Goal: Task Accomplishment & Management: Use online tool/utility

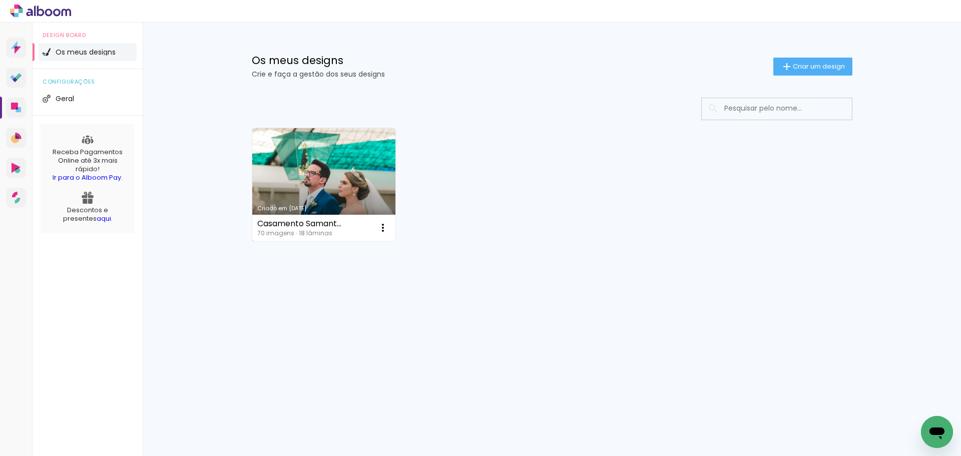
click at [346, 182] on link "Criado em [DATE]" at bounding box center [324, 184] width 144 height 113
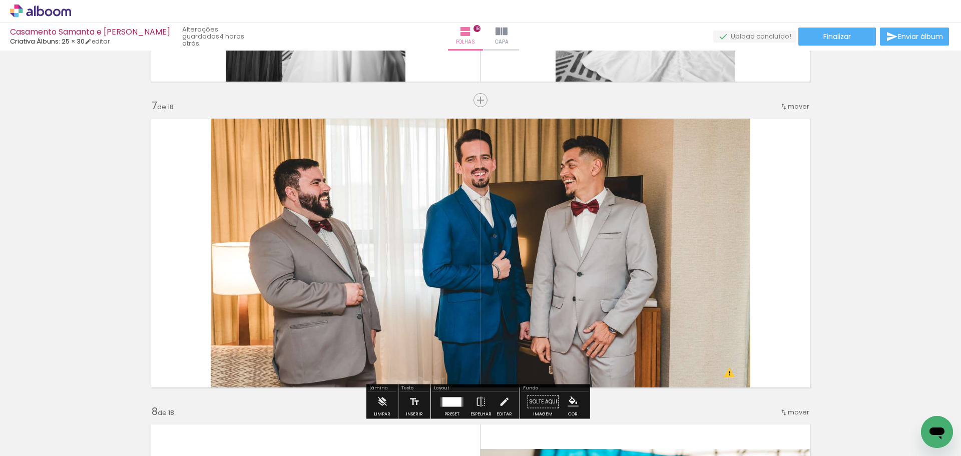
scroll to position [1852, 0]
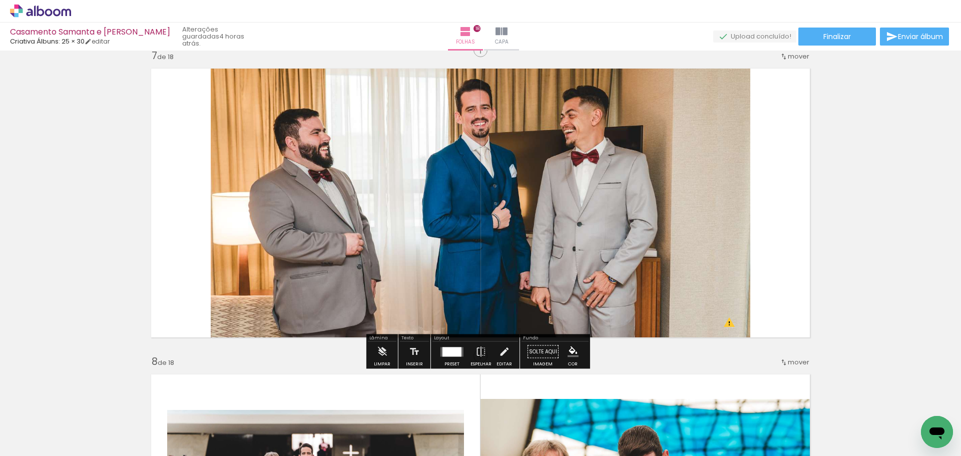
click at [579, 274] on quentale-photo at bounding box center [480, 203] width 539 height 281
click at [450, 353] on div at bounding box center [451, 352] width 19 height 10
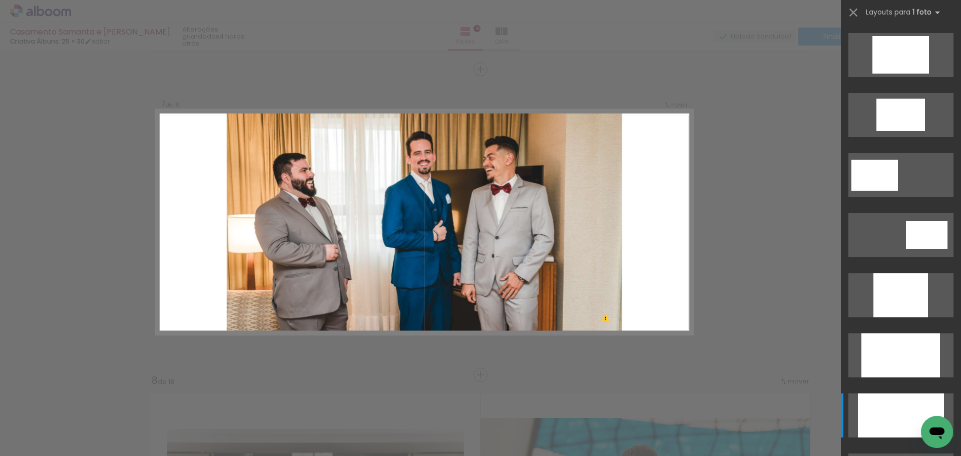
scroll to position [408, 0]
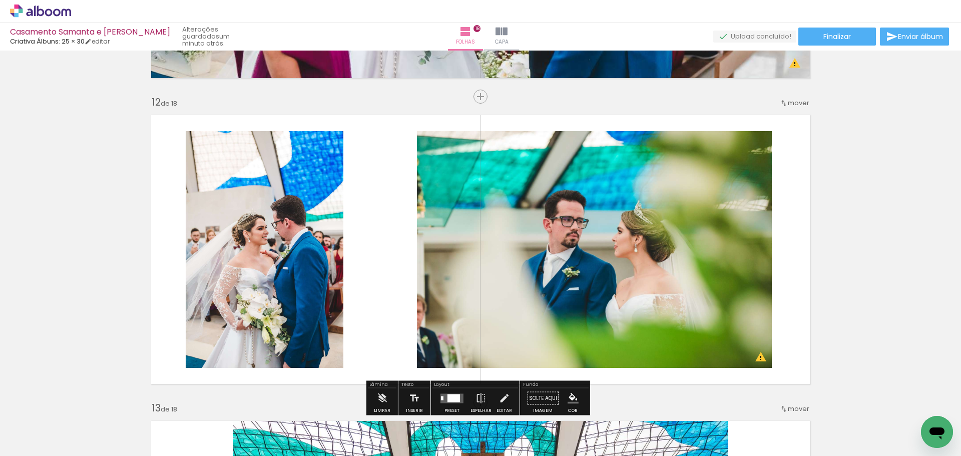
scroll to position [3384, 0]
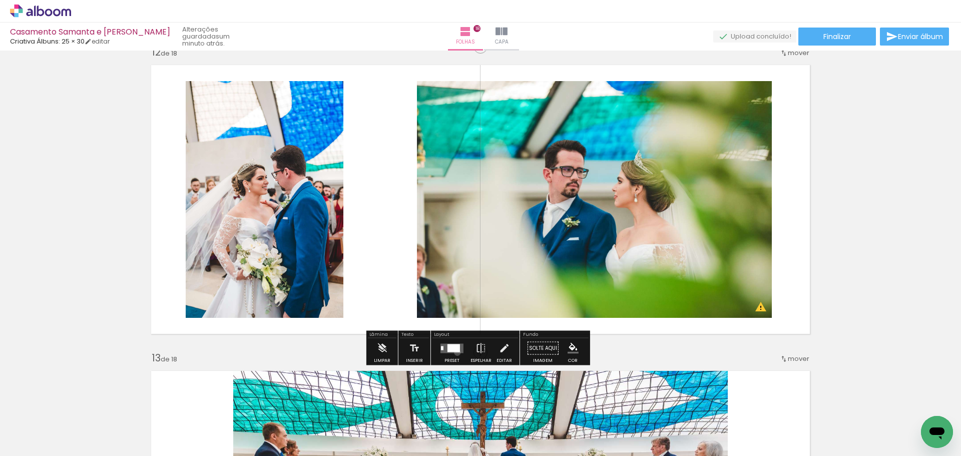
click at [455, 352] on quentale-layouter at bounding box center [451, 348] width 23 height 10
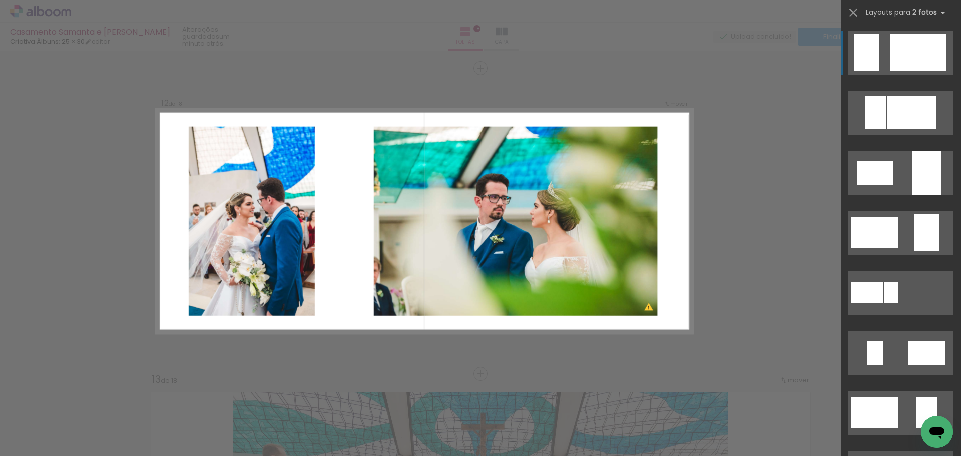
scroll to position [3361, 0]
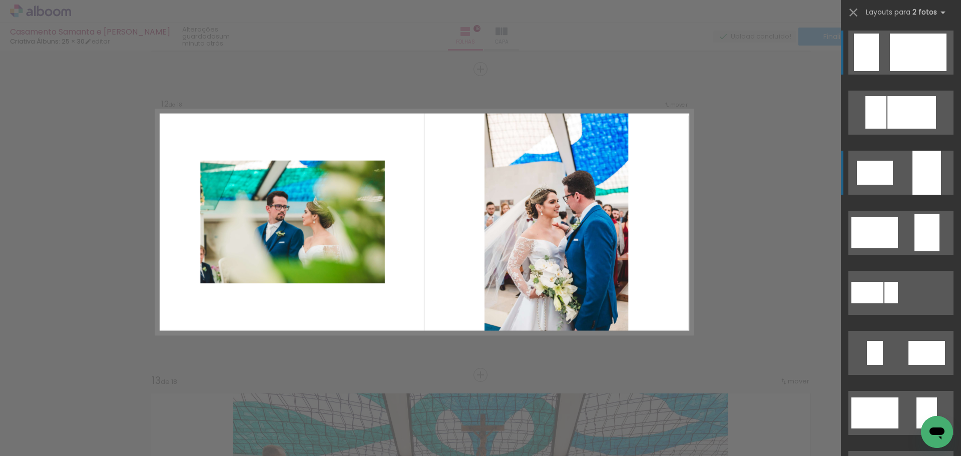
click at [920, 164] on div at bounding box center [926, 173] width 29 height 44
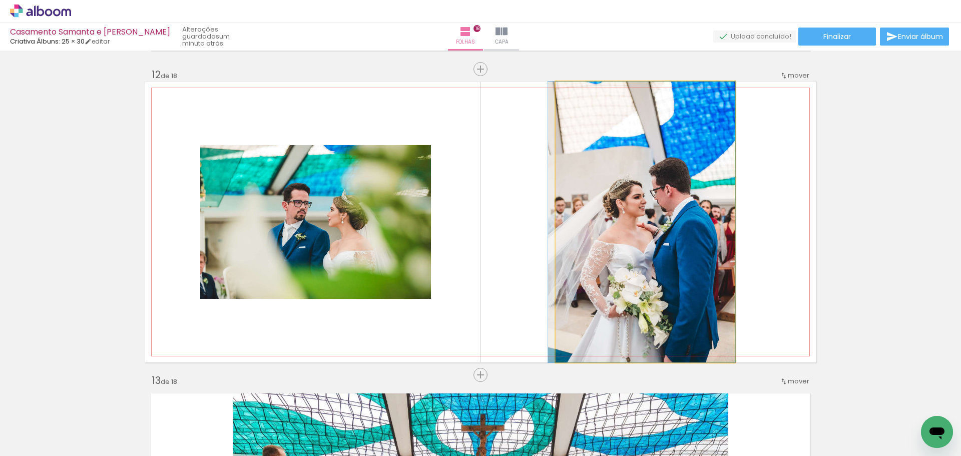
drag, startPoint x: 665, startPoint y: 242, endPoint x: 660, endPoint y: 196, distance: 46.3
drag, startPoint x: 641, startPoint y: 256, endPoint x: 642, endPoint y: 223, distance: 33.0
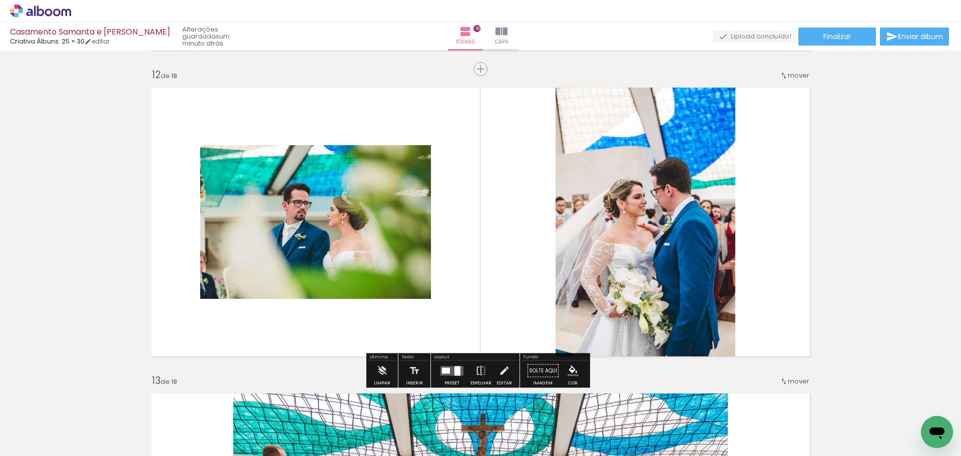
click at [447, 370] on div at bounding box center [446, 370] width 8 height 6
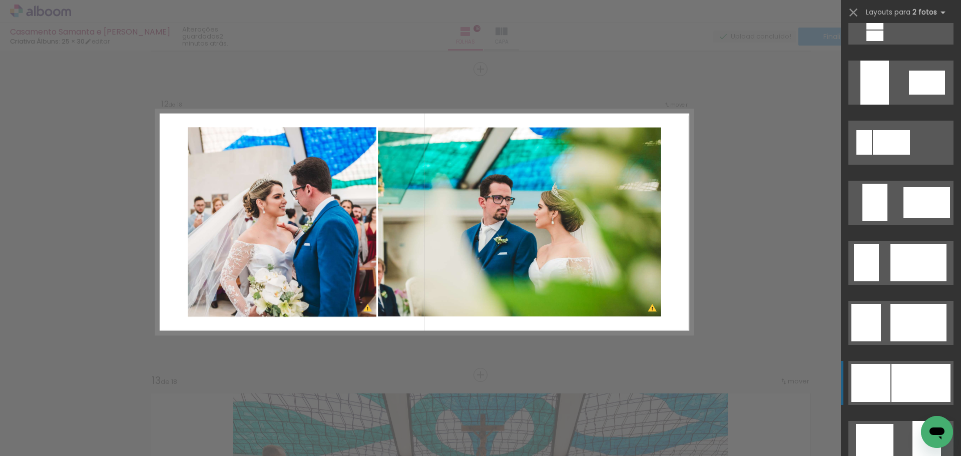
scroll to position [621, 0]
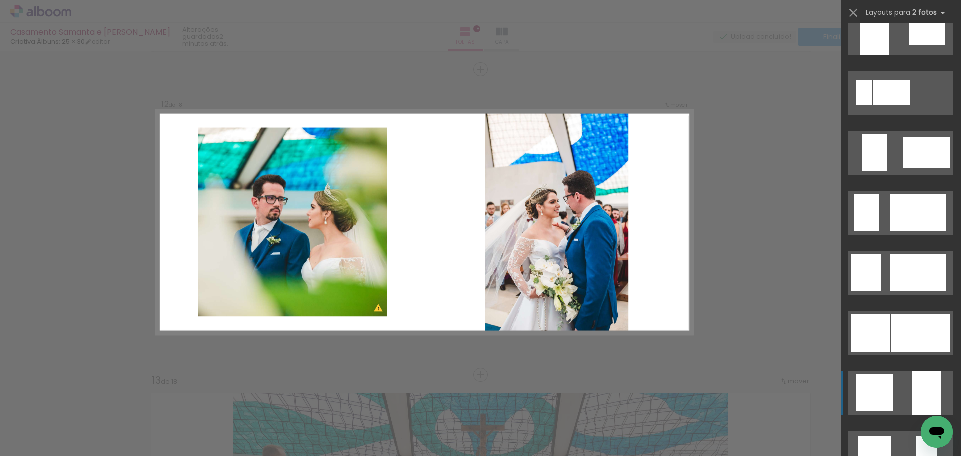
click at [912, 388] on div at bounding box center [926, 393] width 29 height 44
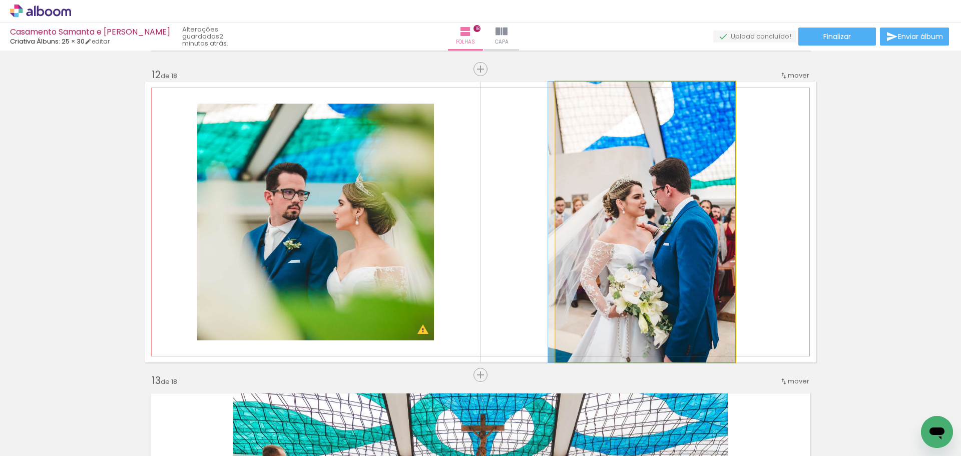
drag, startPoint x: 655, startPoint y: 257, endPoint x: 648, endPoint y: 210, distance: 48.0
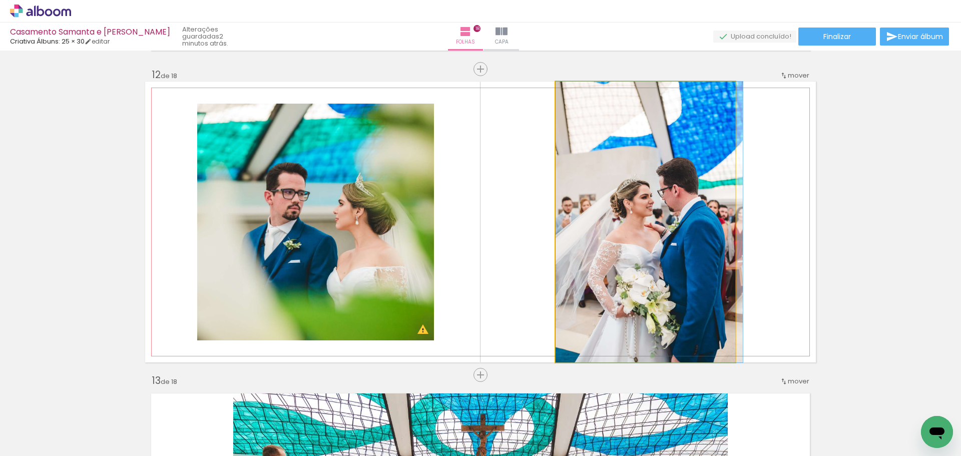
drag, startPoint x: 645, startPoint y: 220, endPoint x: 659, endPoint y: 213, distance: 15.5
drag, startPoint x: 657, startPoint y: 239, endPoint x: 659, endPoint y: 212, distance: 27.1
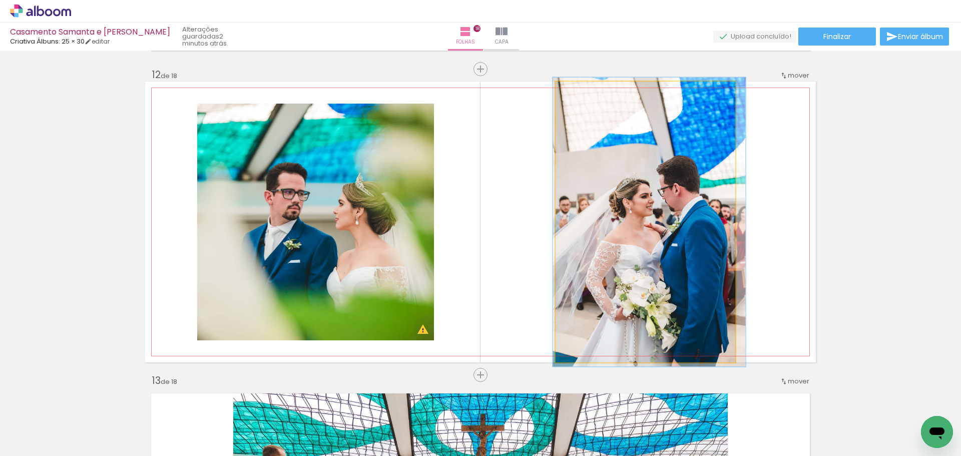
drag, startPoint x: 574, startPoint y: 93, endPoint x: 569, endPoint y: 99, distance: 7.8
click at [575, 91] on div at bounding box center [579, 92] width 9 height 9
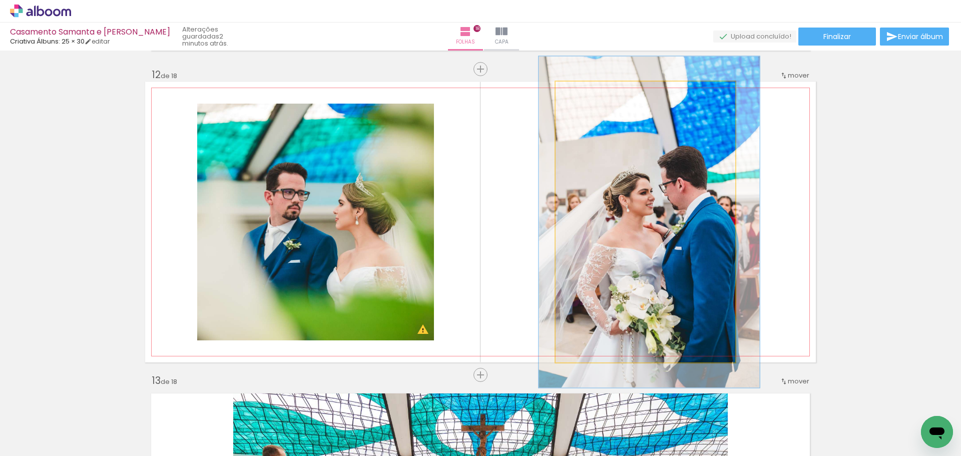
drag, startPoint x: 575, startPoint y: 92, endPoint x: 582, endPoint y: 92, distance: 6.5
type paper-slider "118"
click at [582, 92] on div at bounding box center [585, 92] width 9 height 9
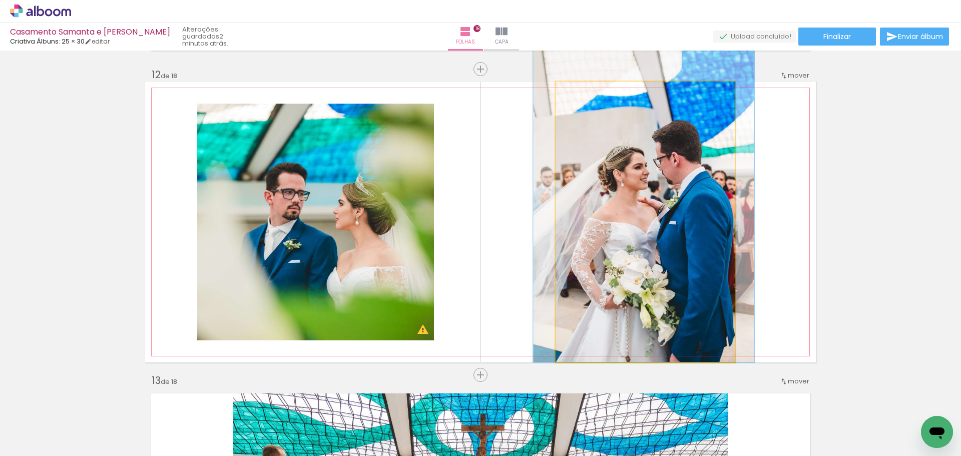
drag, startPoint x: 631, startPoint y: 229, endPoint x: 625, endPoint y: 192, distance: 37.9
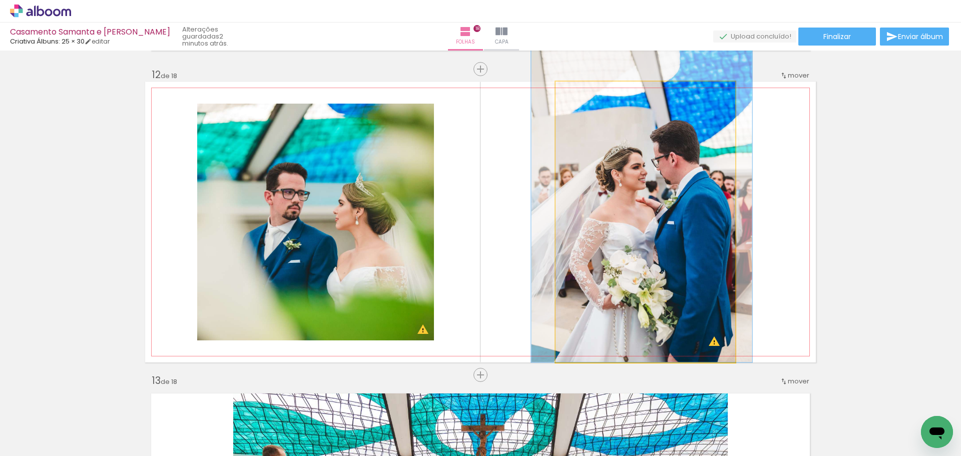
drag, startPoint x: 648, startPoint y: 272, endPoint x: 646, endPoint y: 246, distance: 26.1
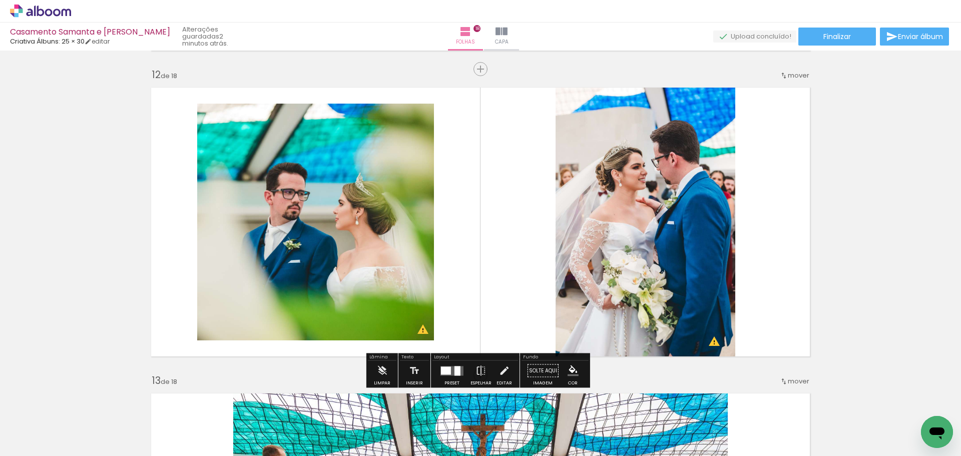
click at [800, 285] on quentale-layouter at bounding box center [480, 222] width 671 height 281
click at [457, 374] on div at bounding box center [457, 371] width 6 height 10
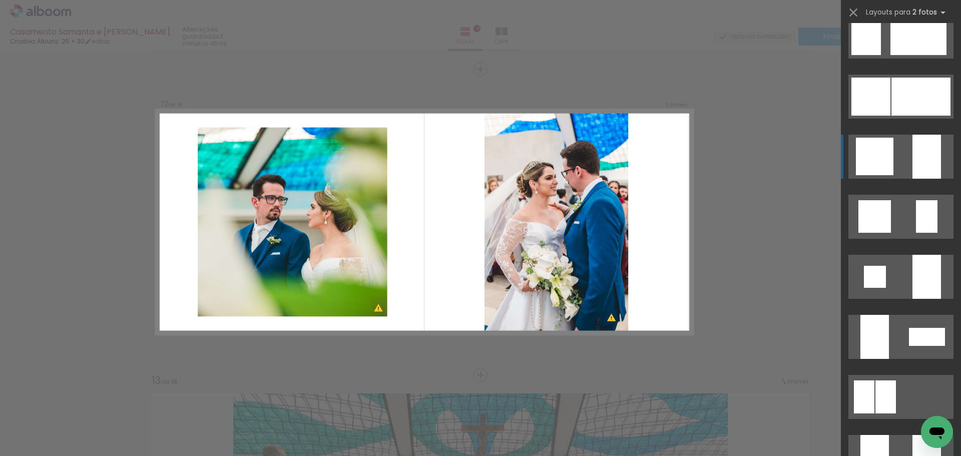
scroll to position [811, 0]
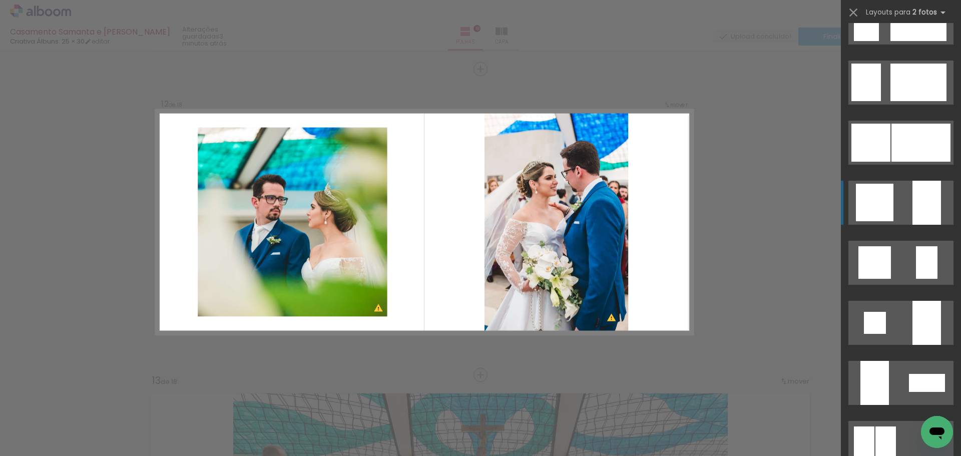
click at [902, 206] on quentale-layouter at bounding box center [900, 203] width 105 height 44
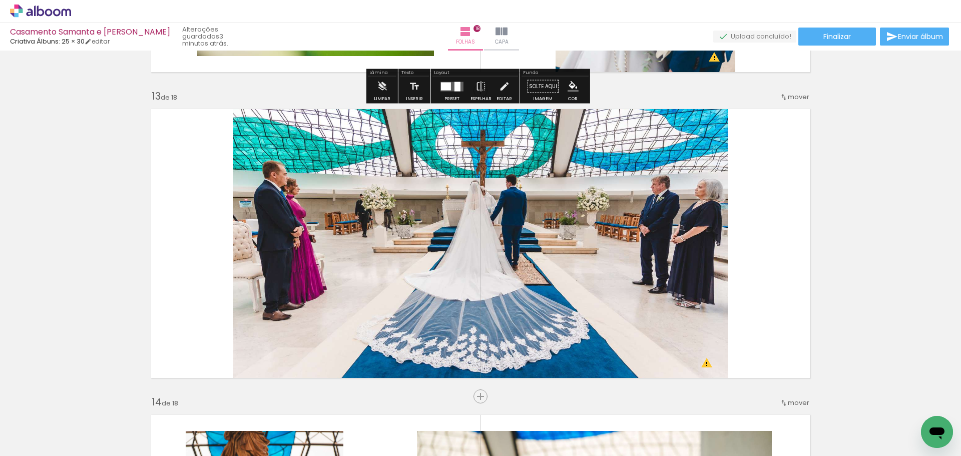
scroll to position [3662, 0]
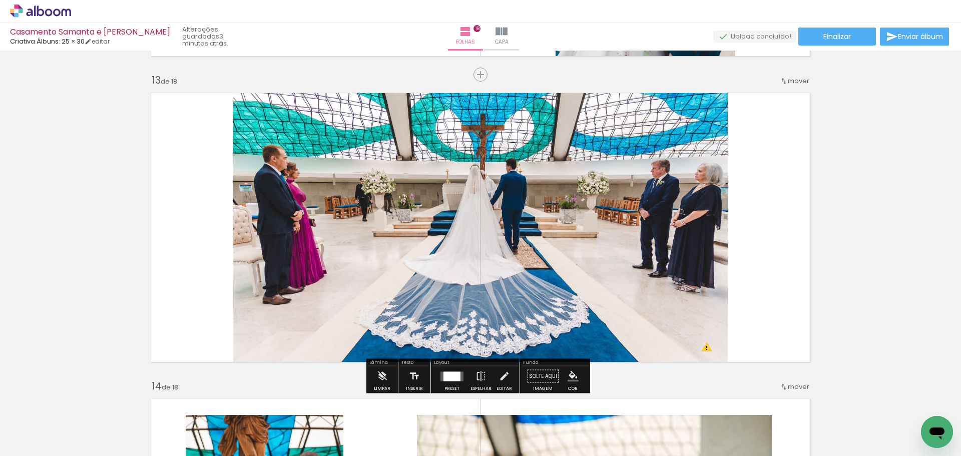
click at [453, 381] on div at bounding box center [451, 376] width 27 height 20
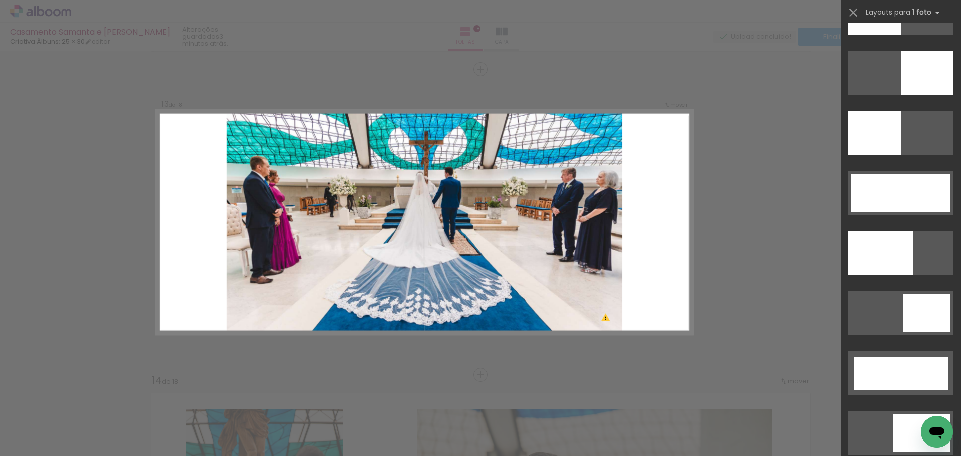
scroll to position [2262, 0]
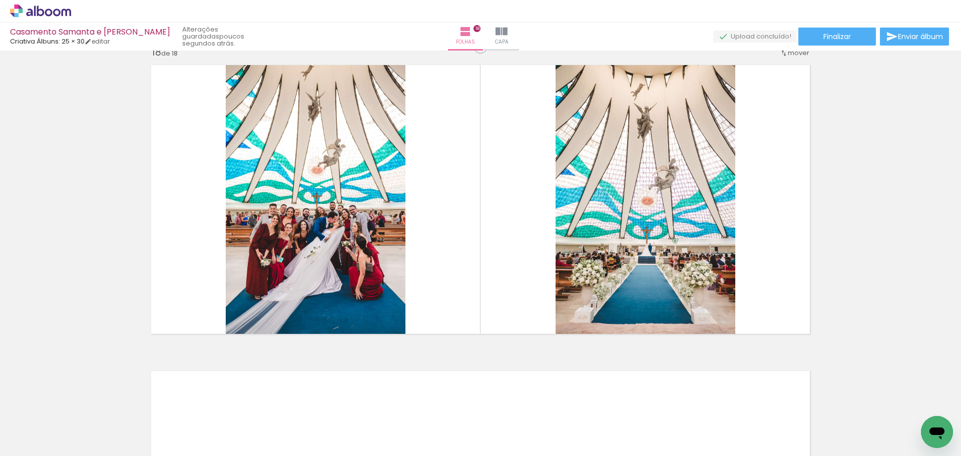
scroll to position [5168, 0]
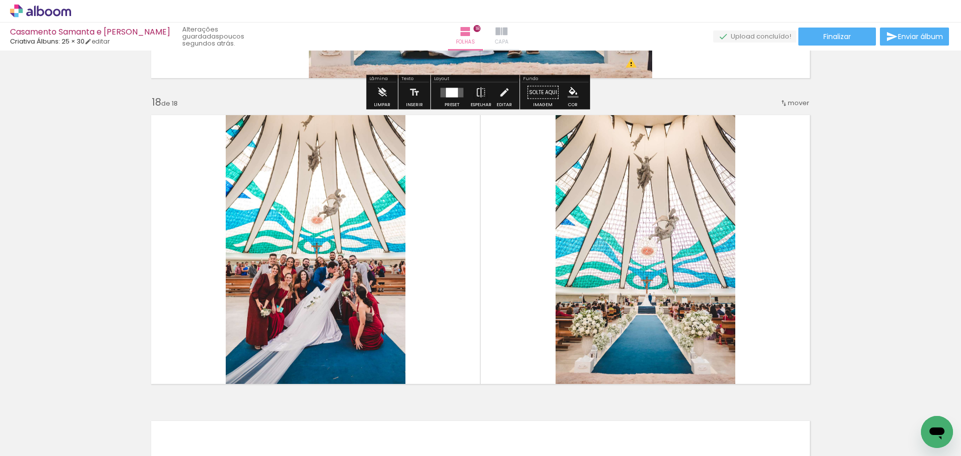
click at [495, 33] on iron-icon at bounding box center [501, 32] width 12 height 12
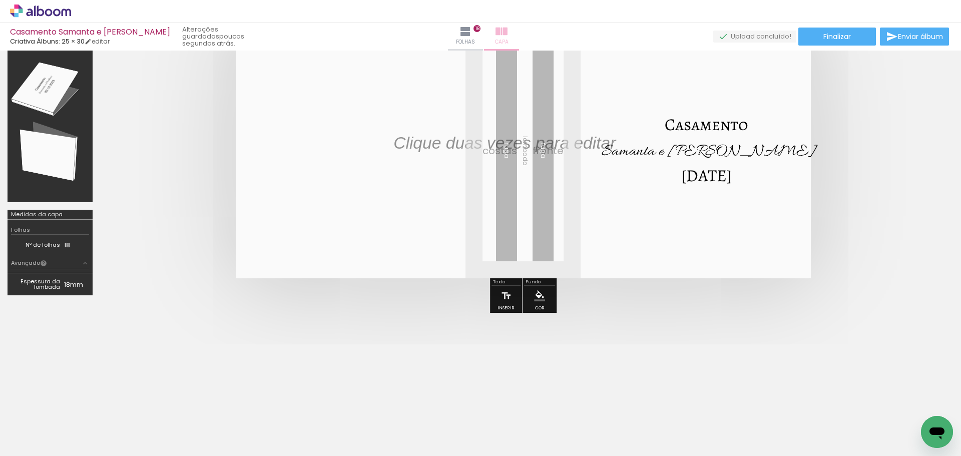
scroll to position [88, 0]
click at [639, 158] on span "Samanta e [PERSON_NAME]" at bounding box center [709, 151] width 214 height 21
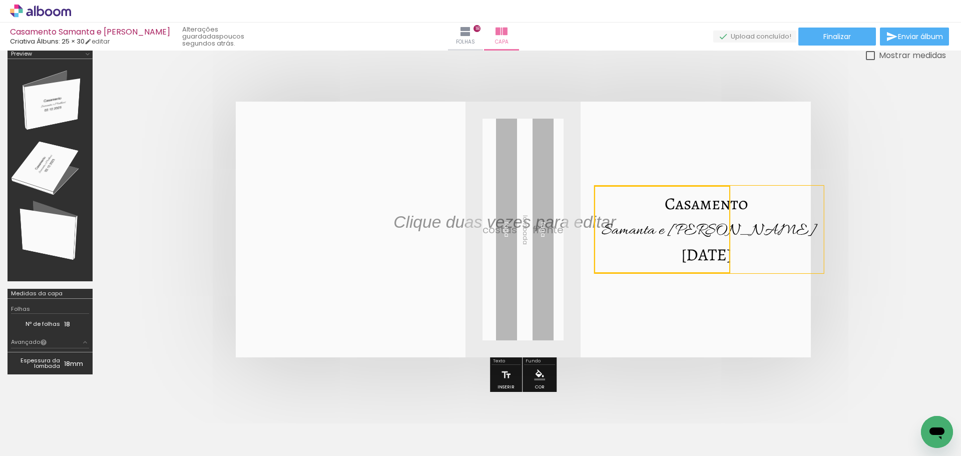
scroll to position [0, 0]
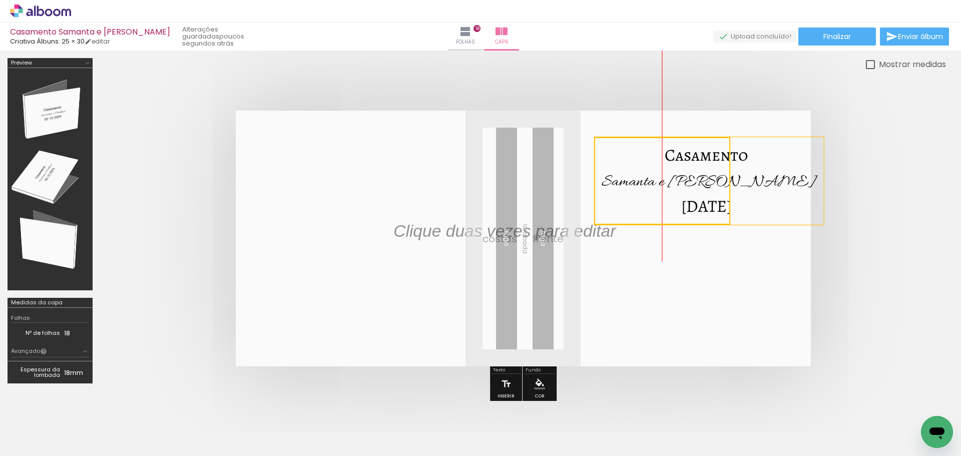
drag, startPoint x: 658, startPoint y: 206, endPoint x: 650, endPoint y: 149, distance: 58.1
click at [650, 149] on quentale-selection at bounding box center [662, 181] width 136 height 88
click at [888, 227] on quentale-cover at bounding box center [523, 239] width 766 height 256
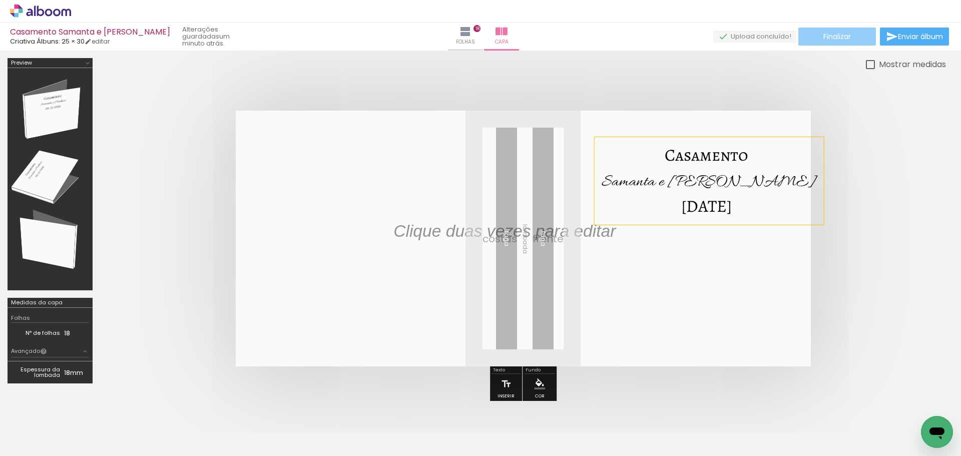
click at [823, 40] on span "Finalizar" at bounding box center [837, 36] width 28 height 7
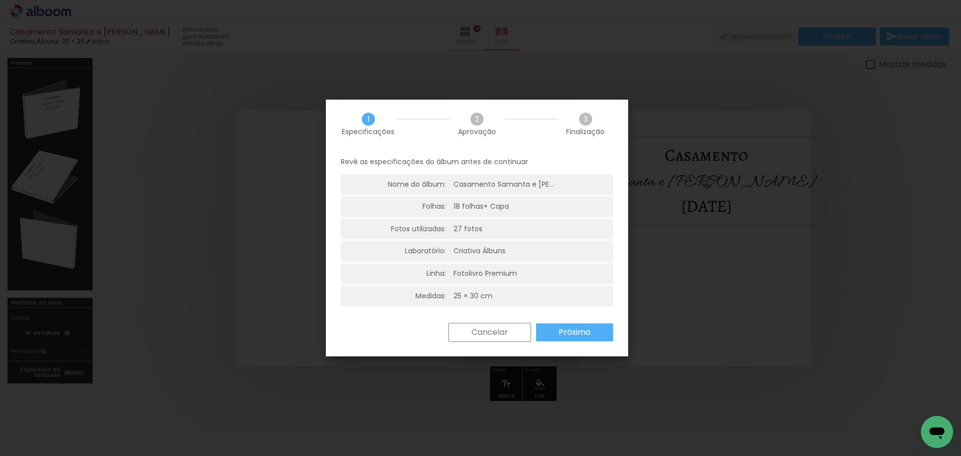
scroll to position [3, 0]
click at [0, 0] on slot "Próximo" at bounding box center [0, 0] width 0 height 0
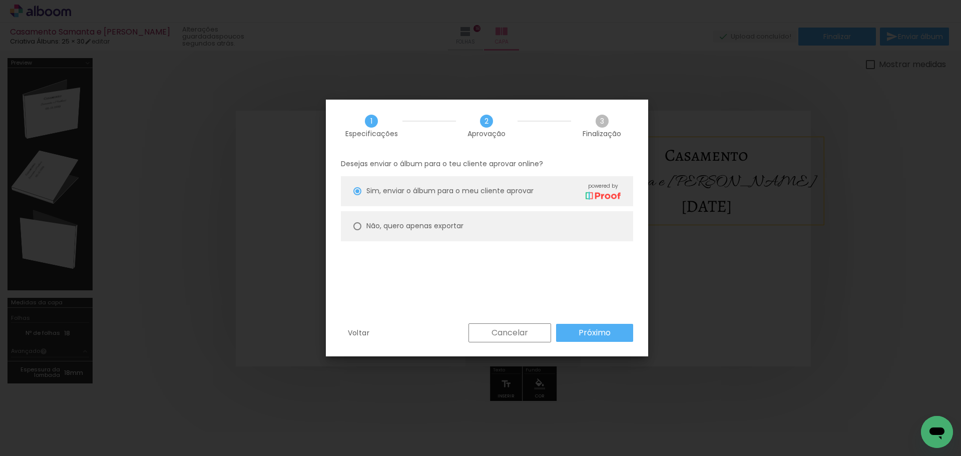
click at [0, 0] on slot "Próximo" at bounding box center [0, 0] width 0 height 0
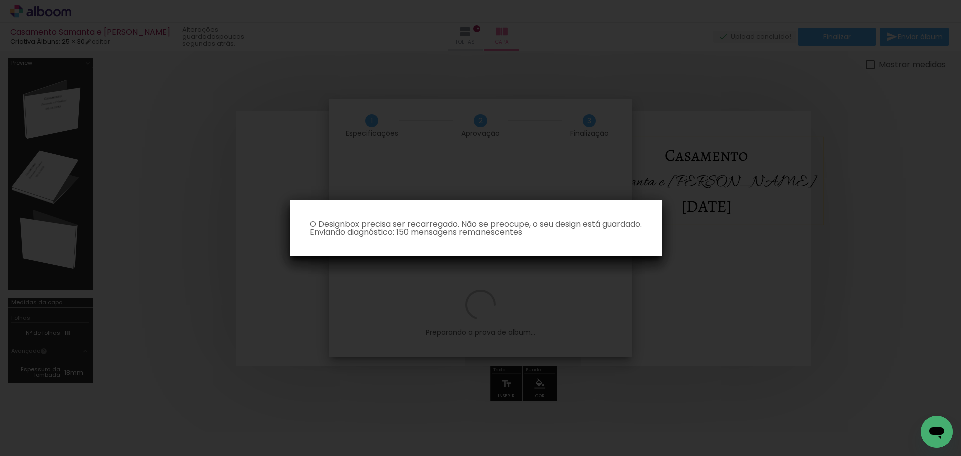
drag, startPoint x: 431, startPoint y: 231, endPoint x: 560, endPoint y: 232, distance: 129.1
click at [560, 225] on p "O Designbox precisa ser recarregado. Não se preocupe, o seu design está guardad…" at bounding box center [476, 228] width 356 height 16
